Goal: Find specific page/section: Locate item on page

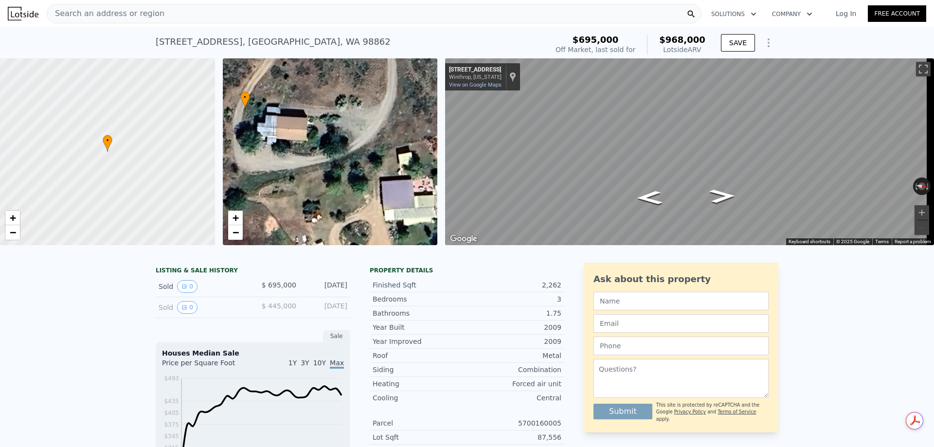
drag, startPoint x: 379, startPoint y: 159, endPoint x: 290, endPoint y: 102, distance: 105.9
click at [291, 92] on div "• + −" at bounding box center [330, 151] width 215 height 187
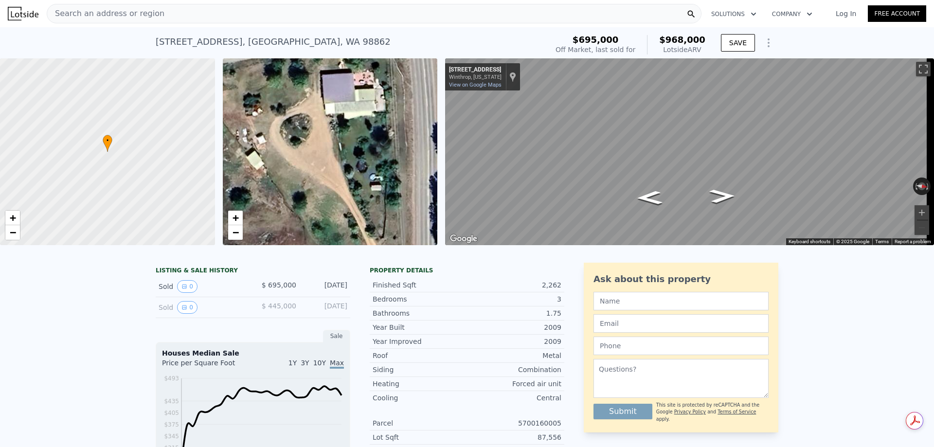
drag, startPoint x: 361, startPoint y: 177, endPoint x: 307, endPoint y: 95, distance: 97.6
click at [307, 95] on div "• + −" at bounding box center [330, 151] width 215 height 187
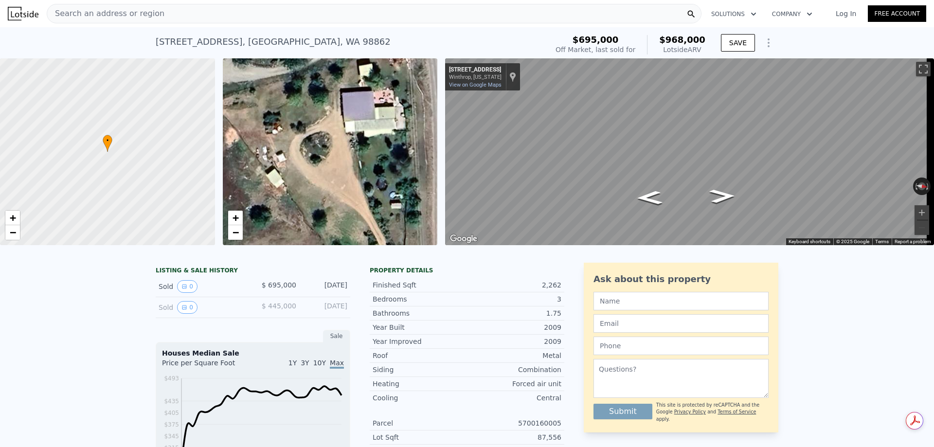
drag, startPoint x: 339, startPoint y: 162, endPoint x: 367, endPoint y: 221, distance: 65.5
click at [368, 224] on div "• + −" at bounding box center [330, 151] width 215 height 187
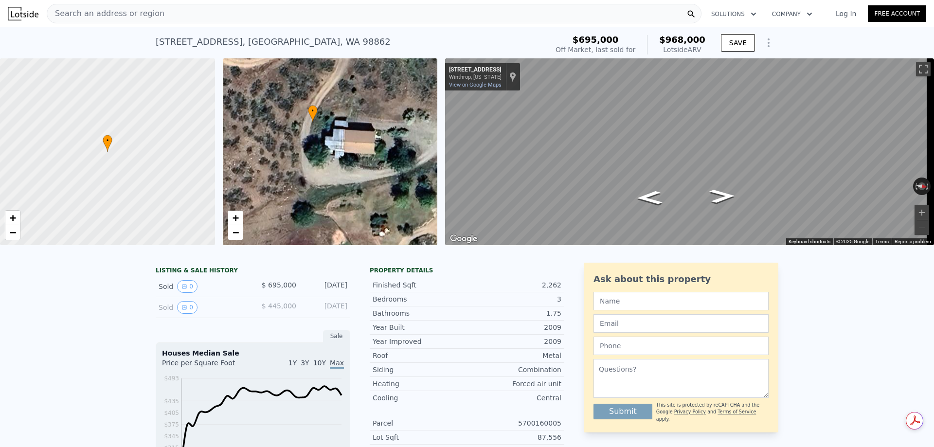
drag, startPoint x: 319, startPoint y: 143, endPoint x: 418, endPoint y: 233, distance: 134.0
click at [418, 233] on div "• + −" at bounding box center [330, 151] width 215 height 187
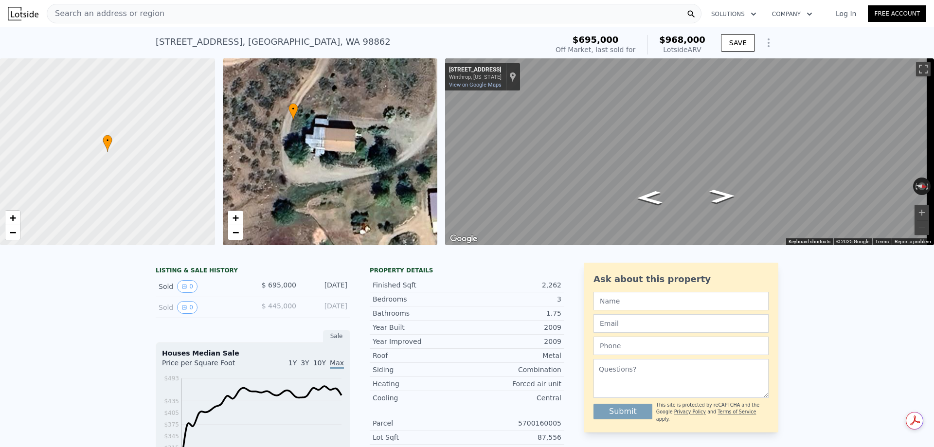
drag, startPoint x: 323, startPoint y: 192, endPoint x: 227, endPoint y: 196, distance: 95.5
click at [303, 190] on div "• + −" at bounding box center [330, 151] width 215 height 187
click at [10, 220] on span "+" at bounding box center [13, 218] width 6 height 12
click at [10, 219] on span "+" at bounding box center [13, 218] width 6 height 12
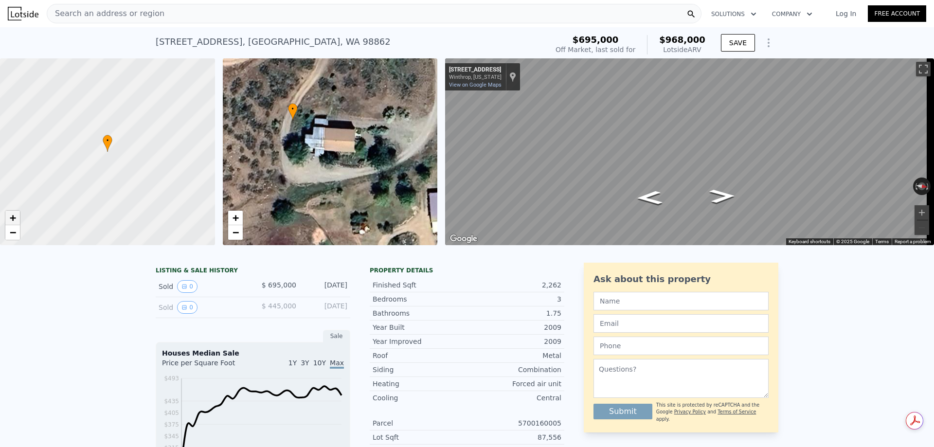
click at [10, 219] on span "+" at bounding box center [13, 218] width 6 height 12
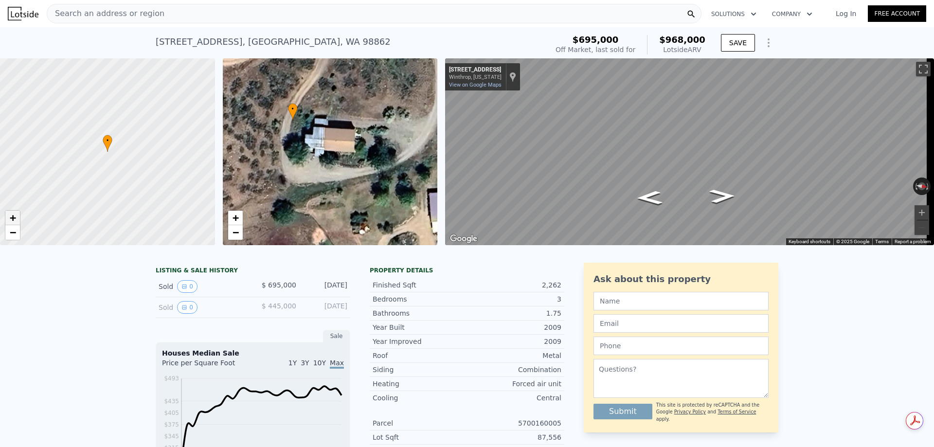
click at [10, 220] on span "+" at bounding box center [13, 218] width 6 height 12
drag, startPoint x: 163, startPoint y: 198, endPoint x: 101, endPoint y: 158, distance: 73.6
click at [101, 158] on div at bounding box center [108, 152] width 258 height 224
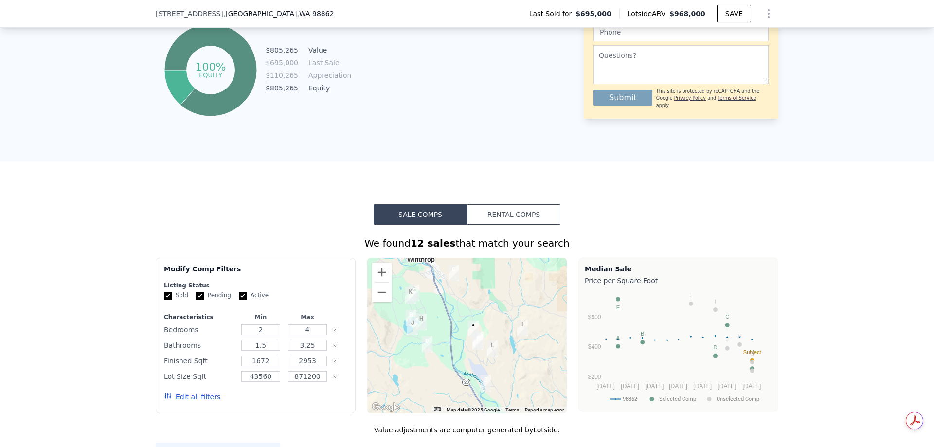
scroll to position [629, 0]
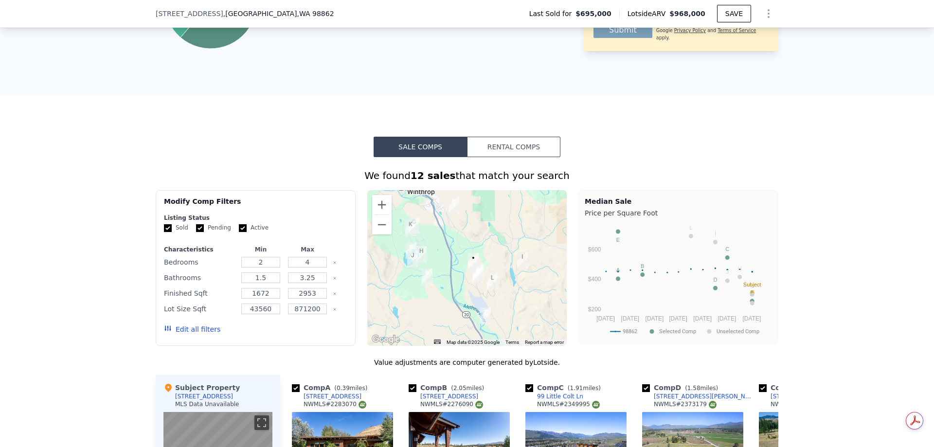
click at [508, 151] on button "Rental Comps" at bounding box center [513, 147] width 93 height 20
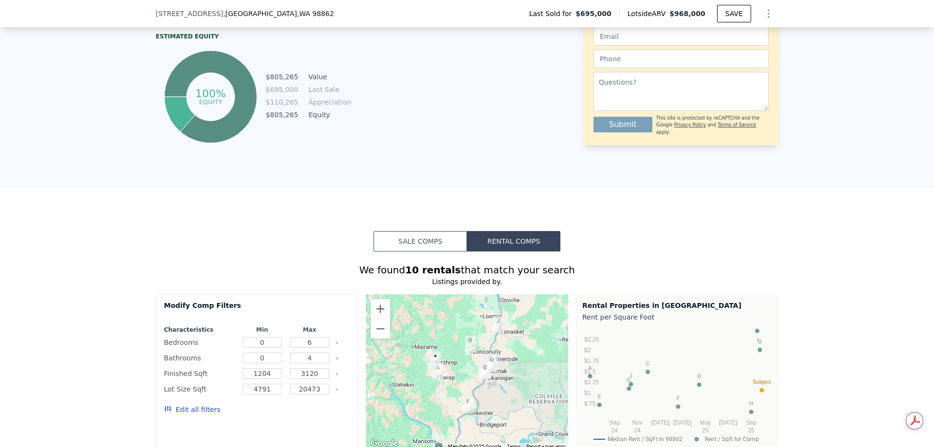
scroll to position [532, 0]
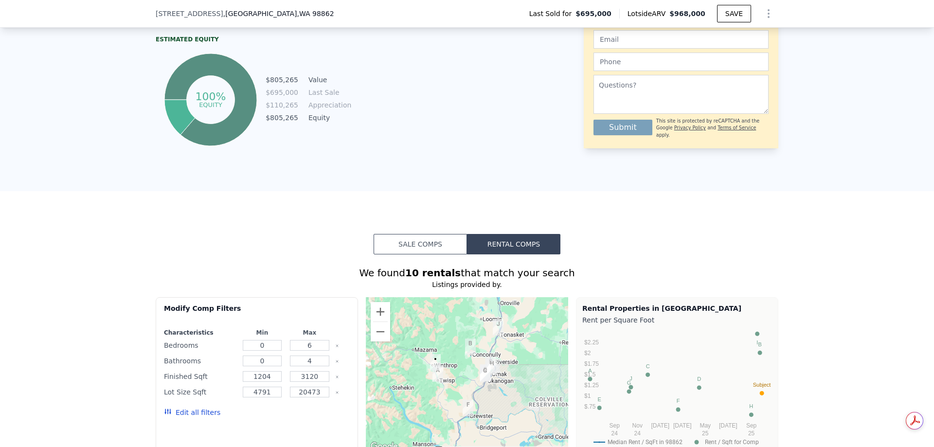
click at [395, 251] on button "Sale Comps" at bounding box center [420, 244] width 93 height 20
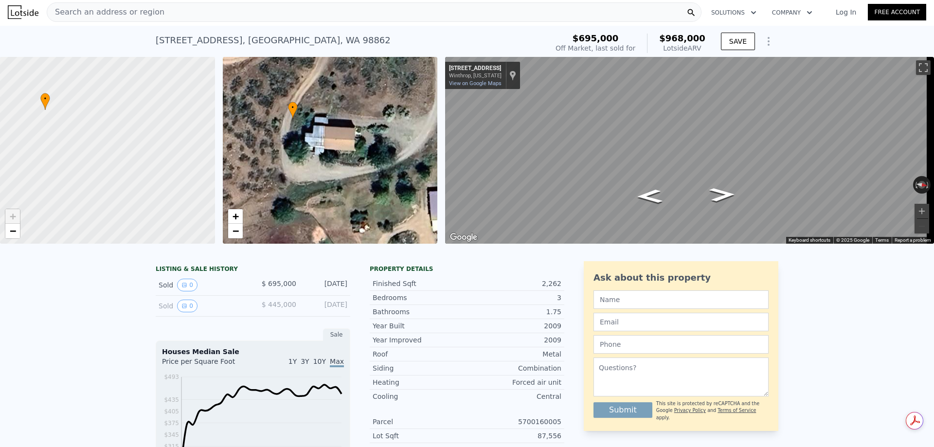
scroll to position [0, 0]
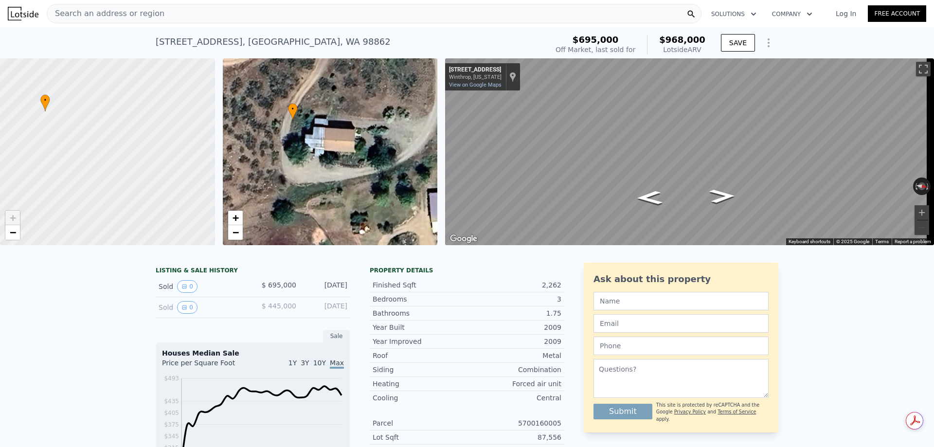
click at [766, 45] on icon "Show Options" at bounding box center [769, 43] width 12 height 12
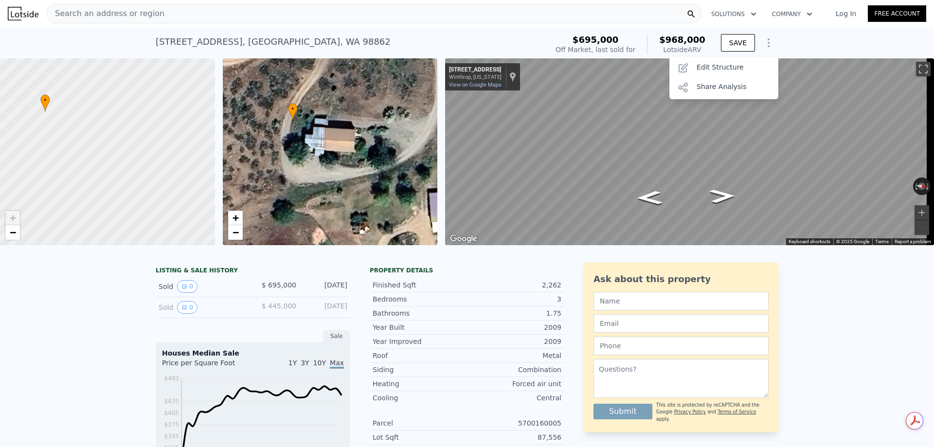
click at [509, 361] on div "Metal" at bounding box center [514, 356] width 94 height 10
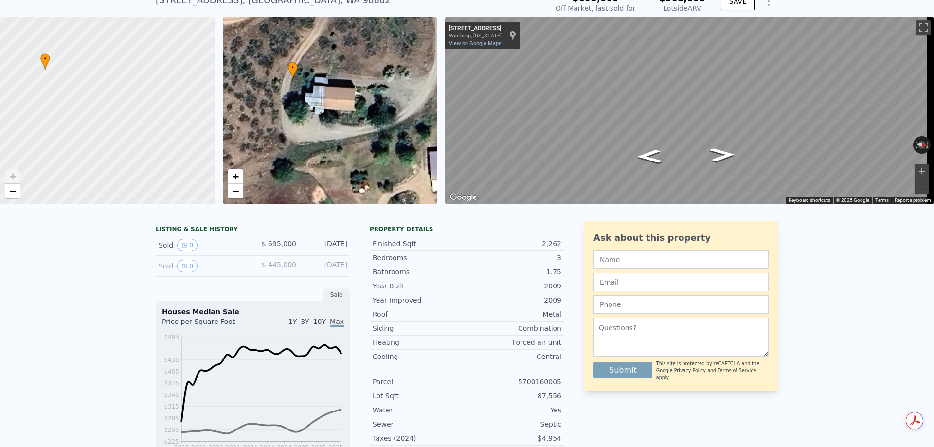
scroll to position [45, 0]
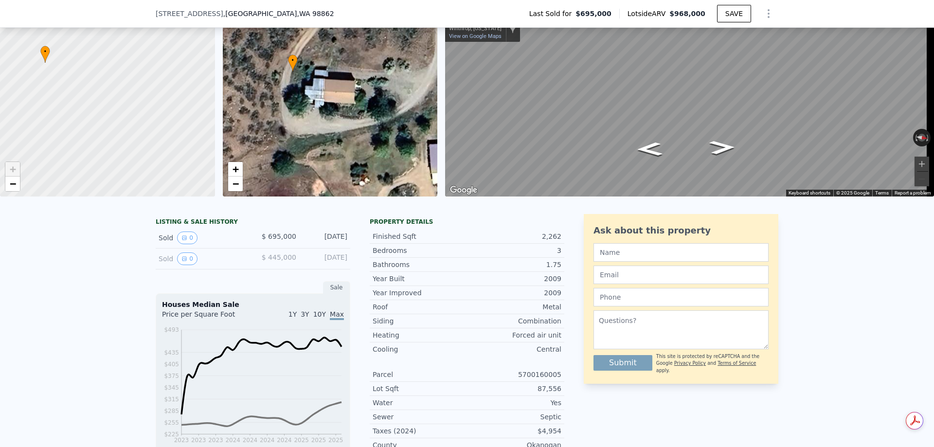
click at [541, 380] on div "5700160005" at bounding box center [514, 375] width 94 height 10
copy div "5700160005"
